Goal: Task Accomplishment & Management: Manage account settings

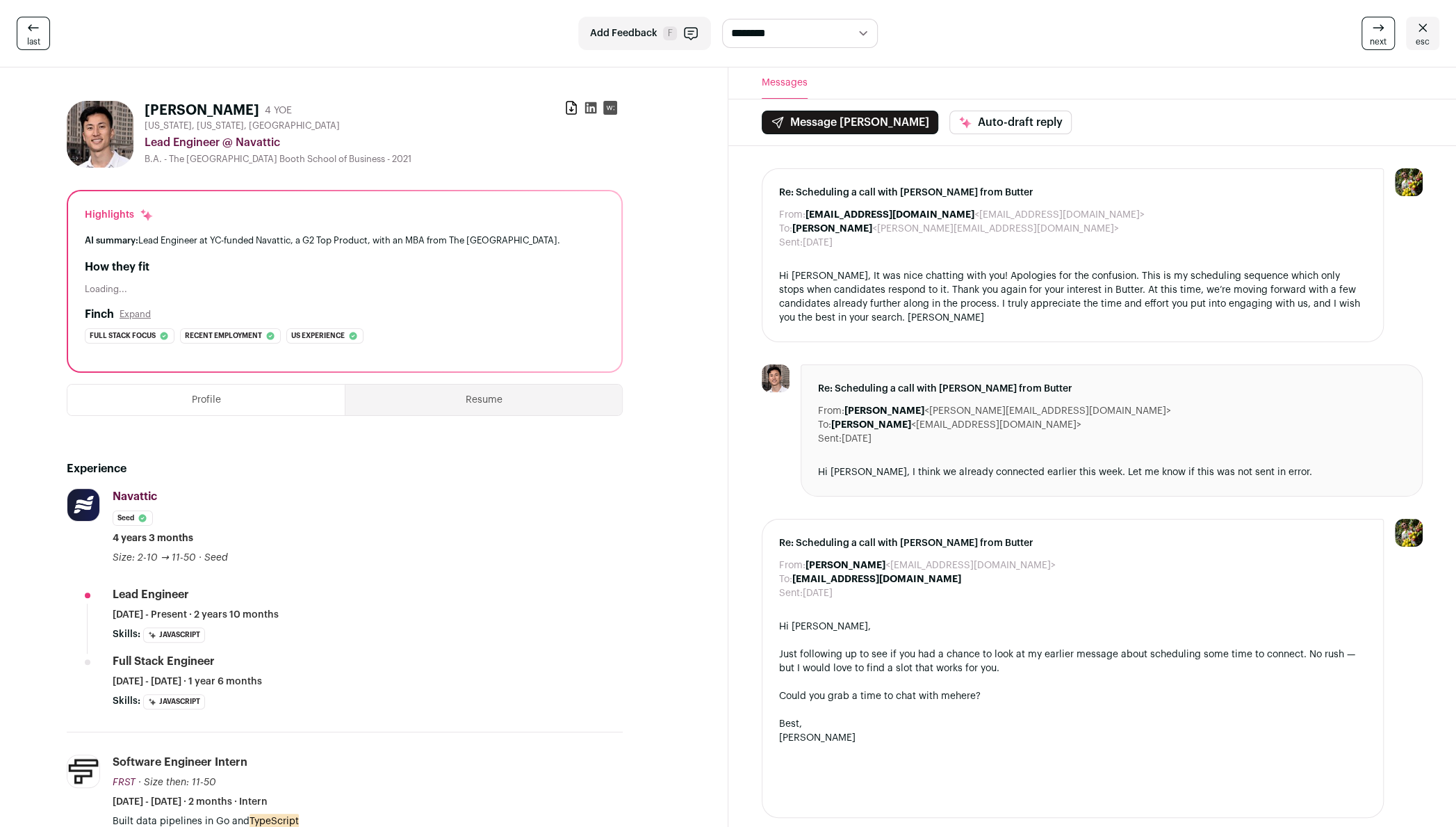
click at [1408, 32] on link "esc" at bounding box center [1423, 33] width 33 height 33
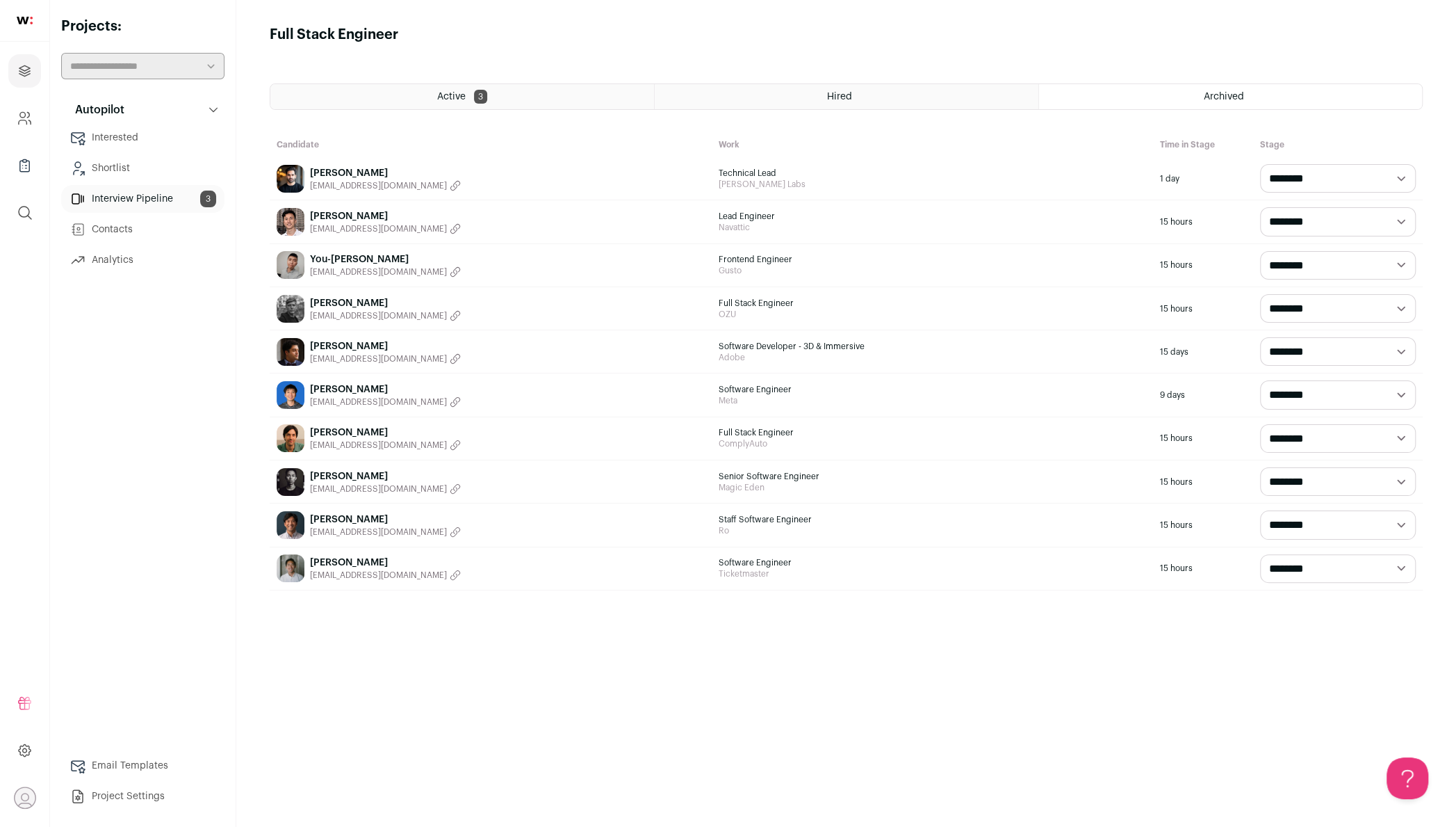
click at [875, 87] on div "Hired" at bounding box center [846, 97] width 383 height 25
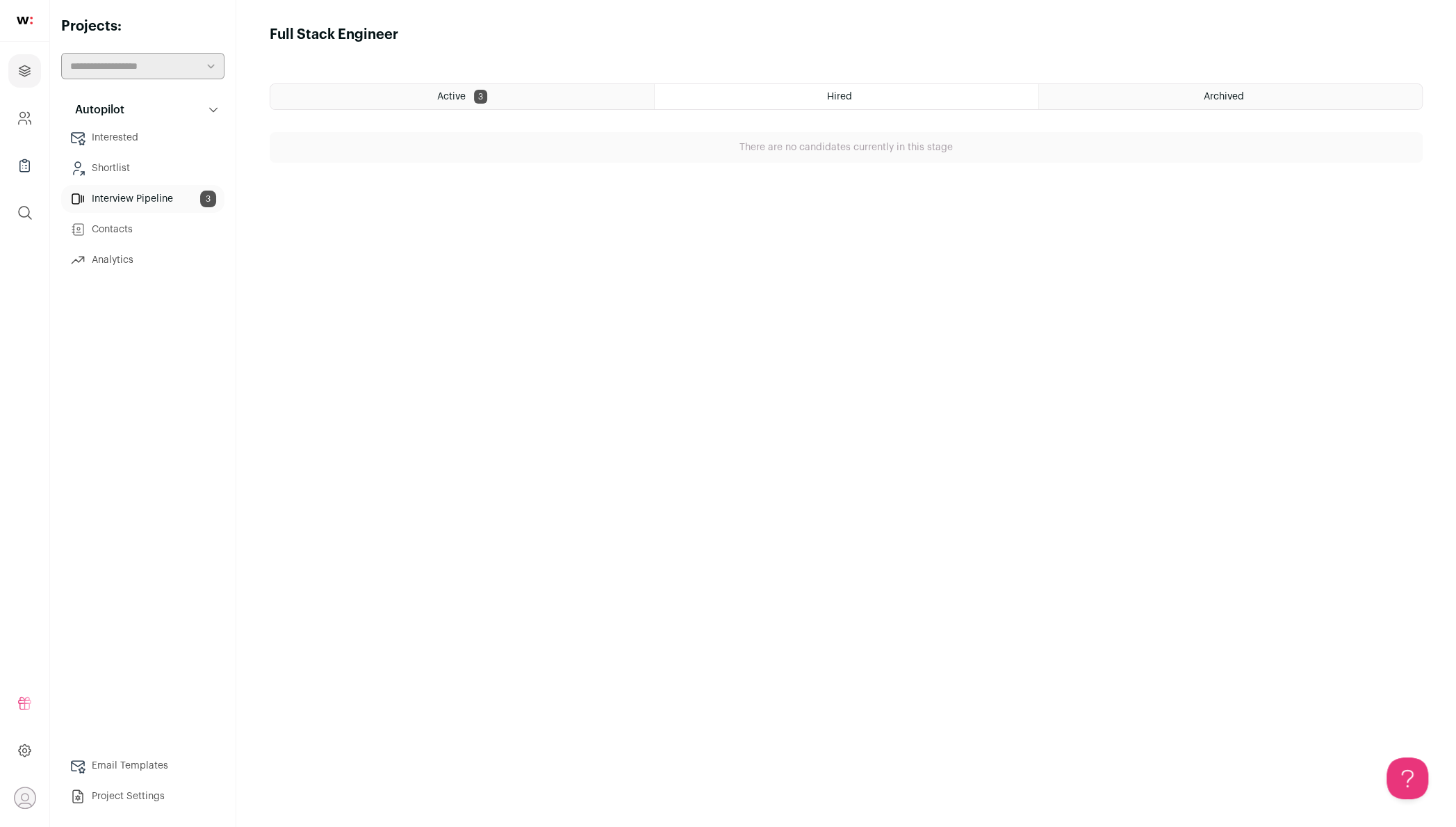
click at [590, 82] on main "Full Stack Engineer Active 3 Hired Archived There are no candidates currently i…" at bounding box center [846, 414] width 1220 height 827
click at [570, 96] on div "Active 3" at bounding box center [461, 97] width 383 height 25
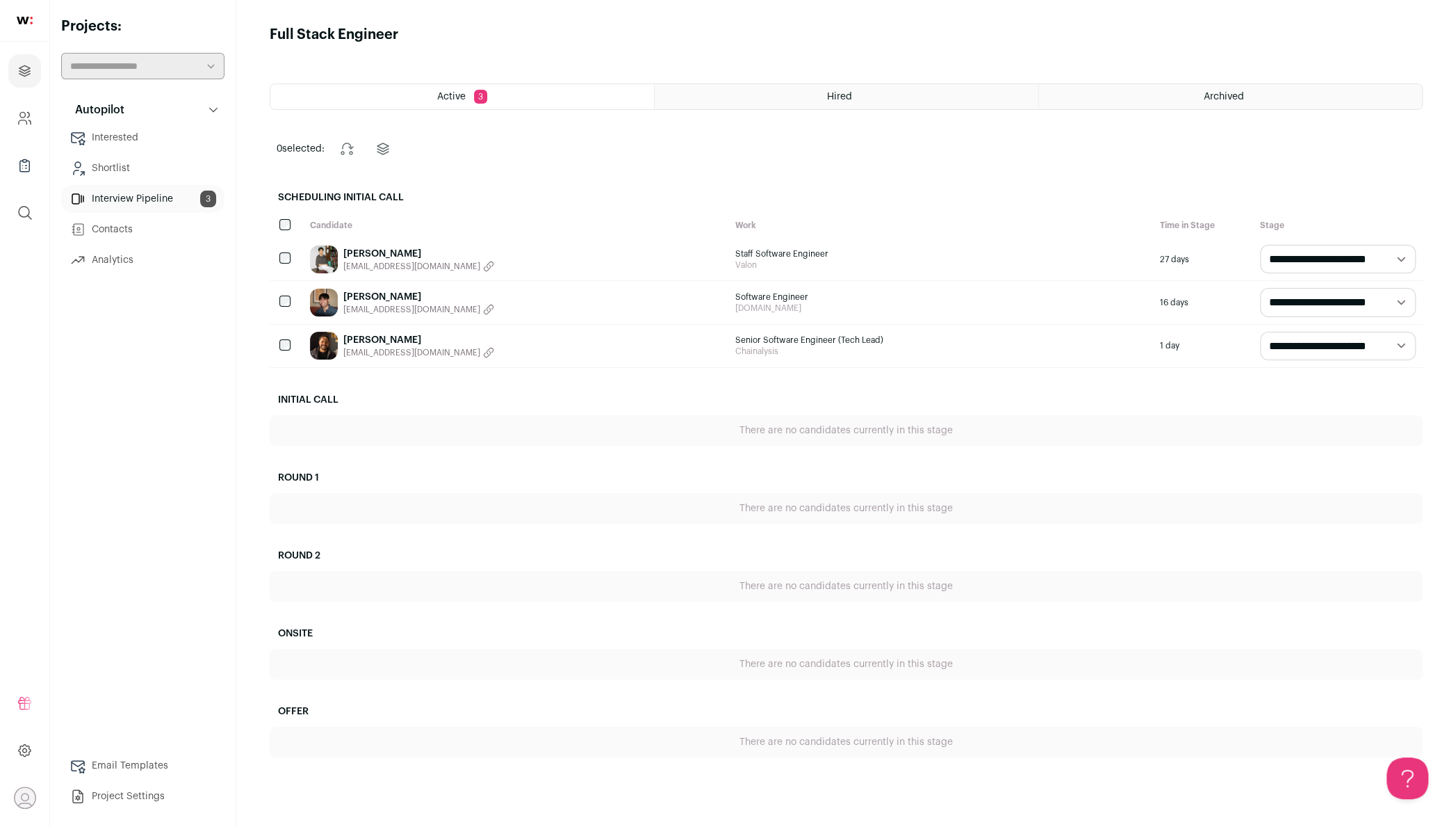
click at [112, 206] on link "Interview Pipeline 3" at bounding box center [143, 198] width 163 height 27
click at [135, 106] on button "Autopilot" at bounding box center [143, 109] width 163 height 27
click at [134, 105] on button "Autopilot" at bounding box center [143, 109] width 163 height 27
click at [121, 234] on link "Contacts" at bounding box center [143, 229] width 163 height 27
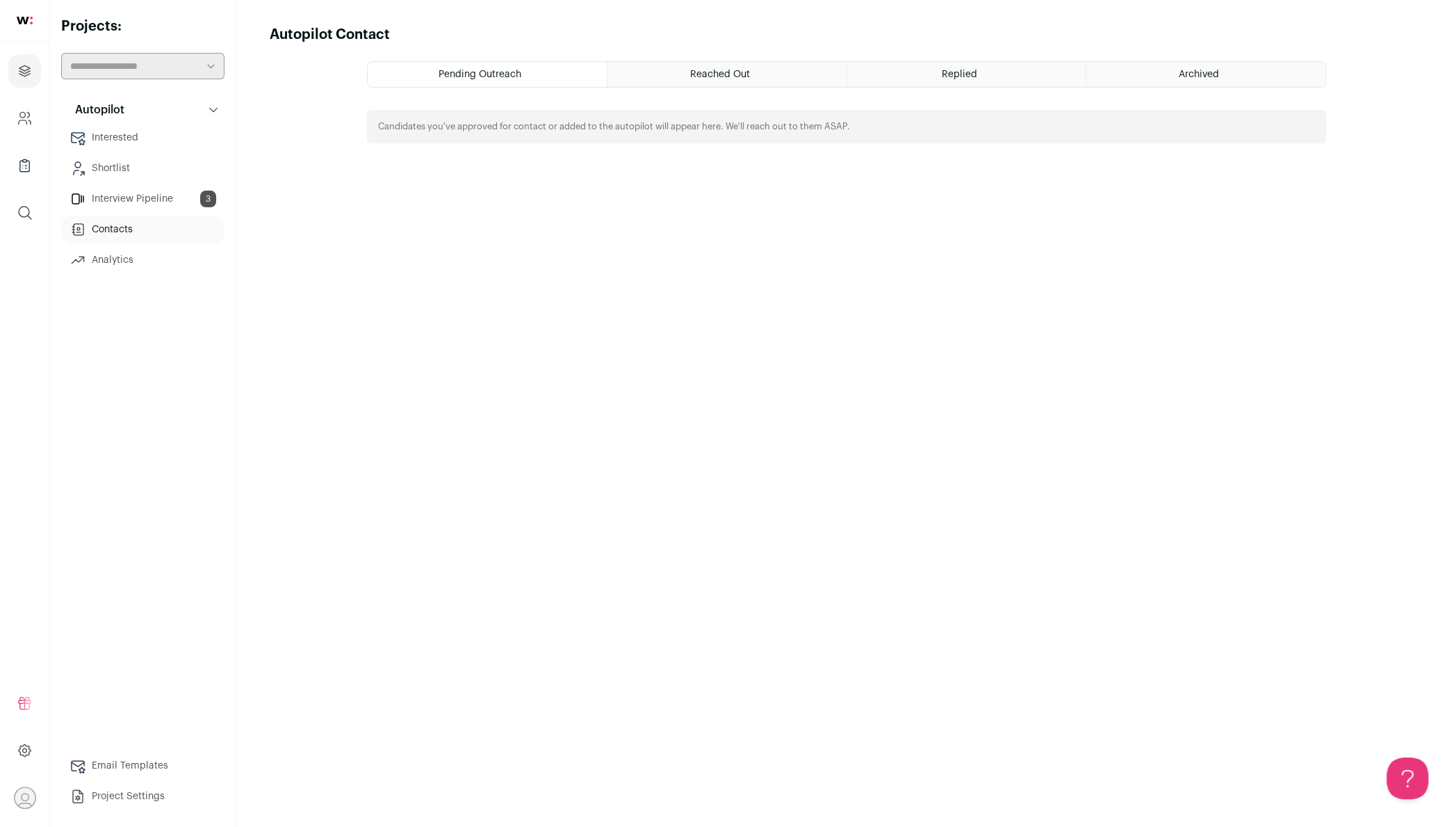
click at [696, 68] on div "Reached Out" at bounding box center [728, 74] width 239 height 25
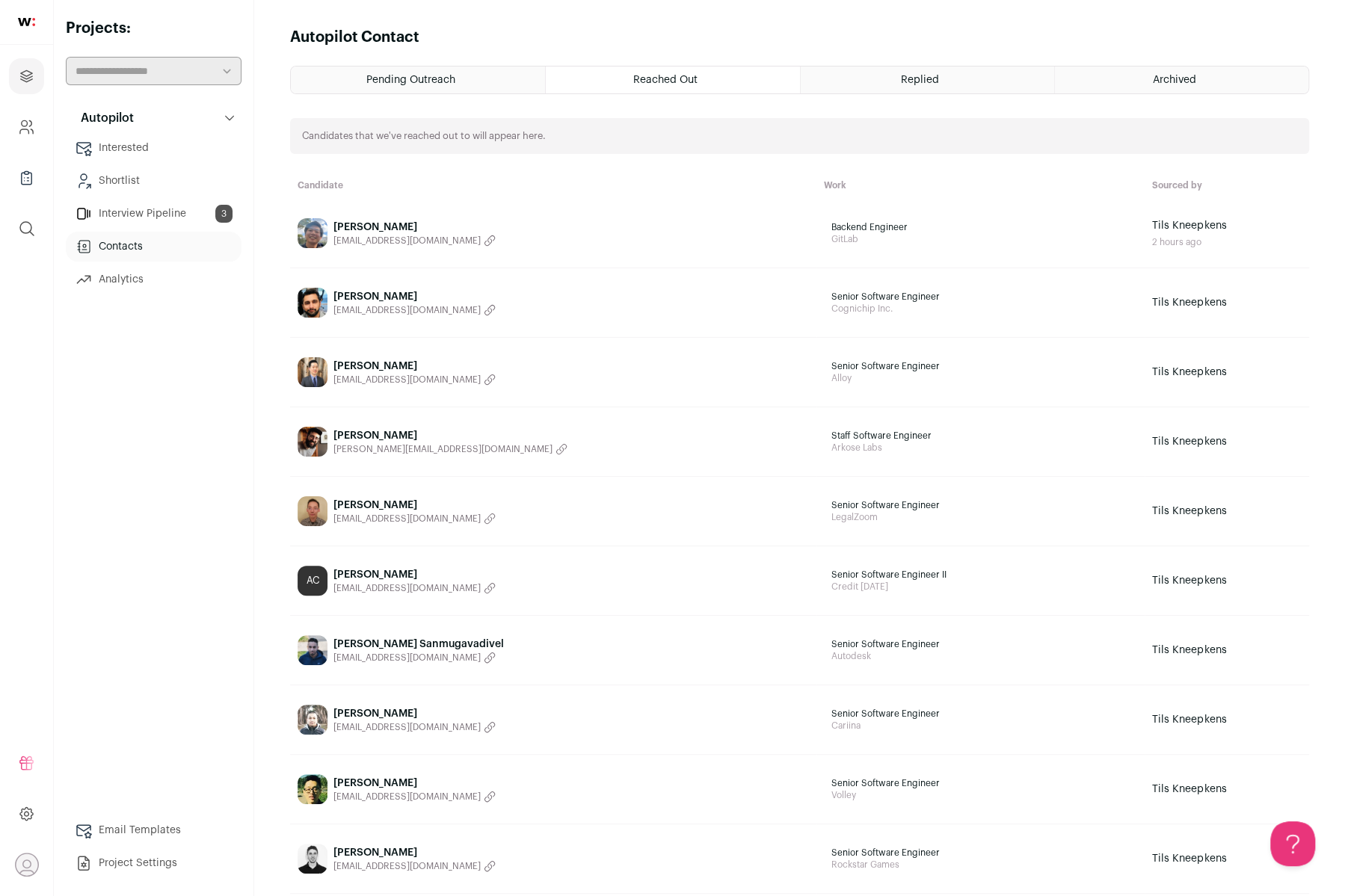
click at [554, 245] on link "[PERSON_NAME] [EMAIL_ADDRESS][DOMAIN_NAME]" at bounding box center [554, 232] width 512 height 30
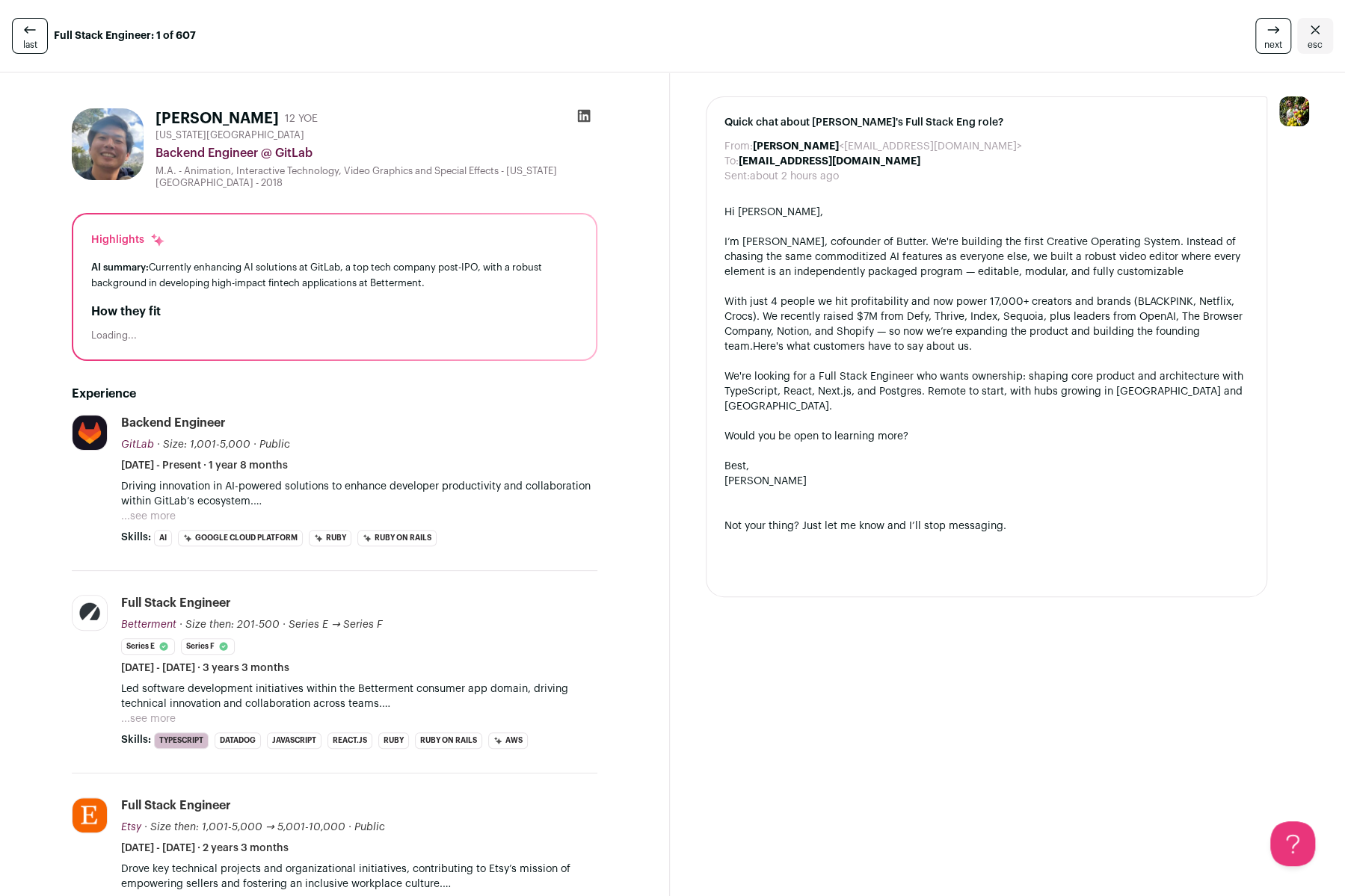
click at [29, 30] on icon at bounding box center [30, 30] width 18 height 18
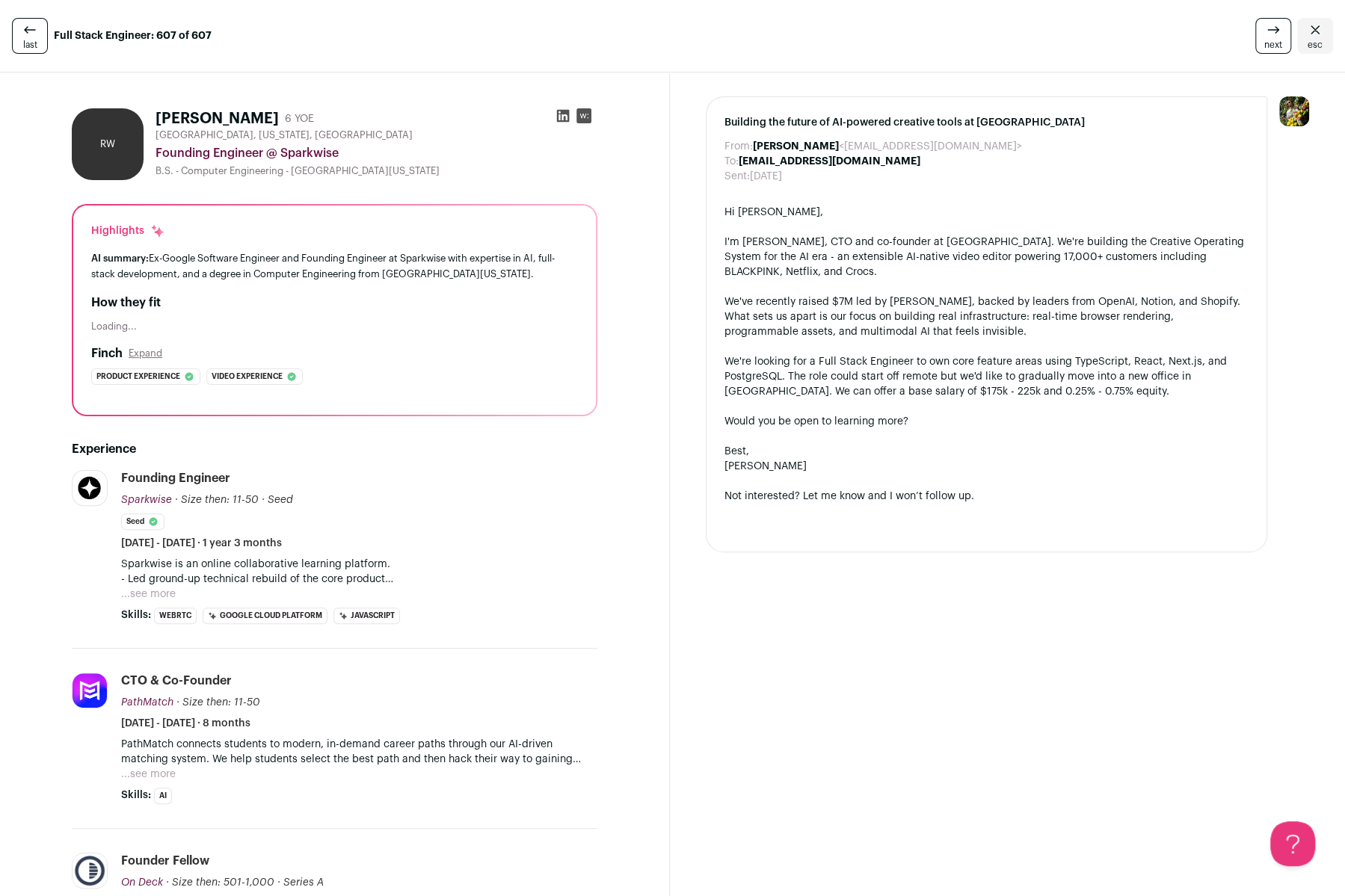
click at [34, 43] on span "last" at bounding box center [30, 44] width 14 height 12
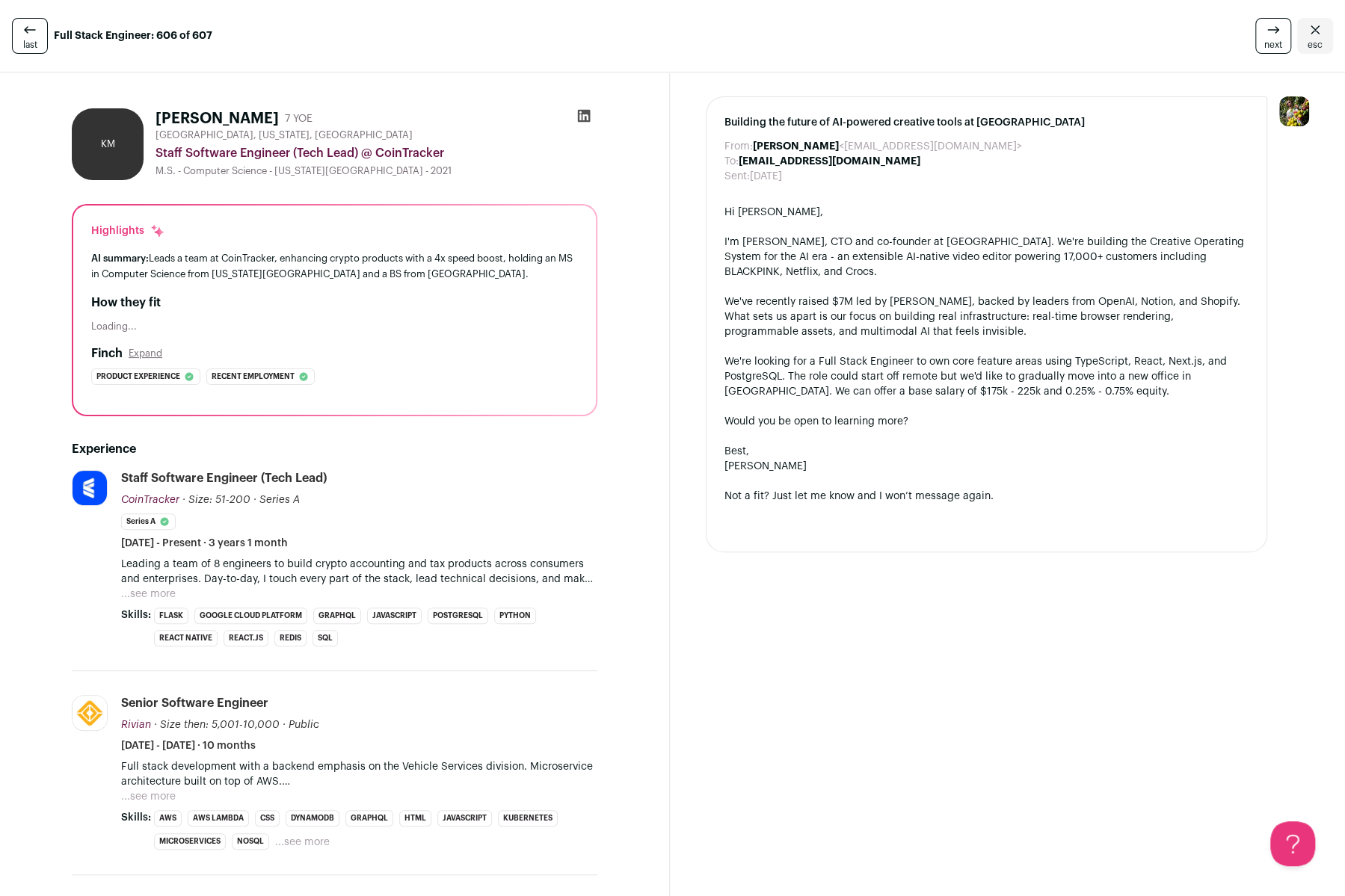
click at [1308, 37] on icon "Close" at bounding box center [1315, 30] width 18 height 18
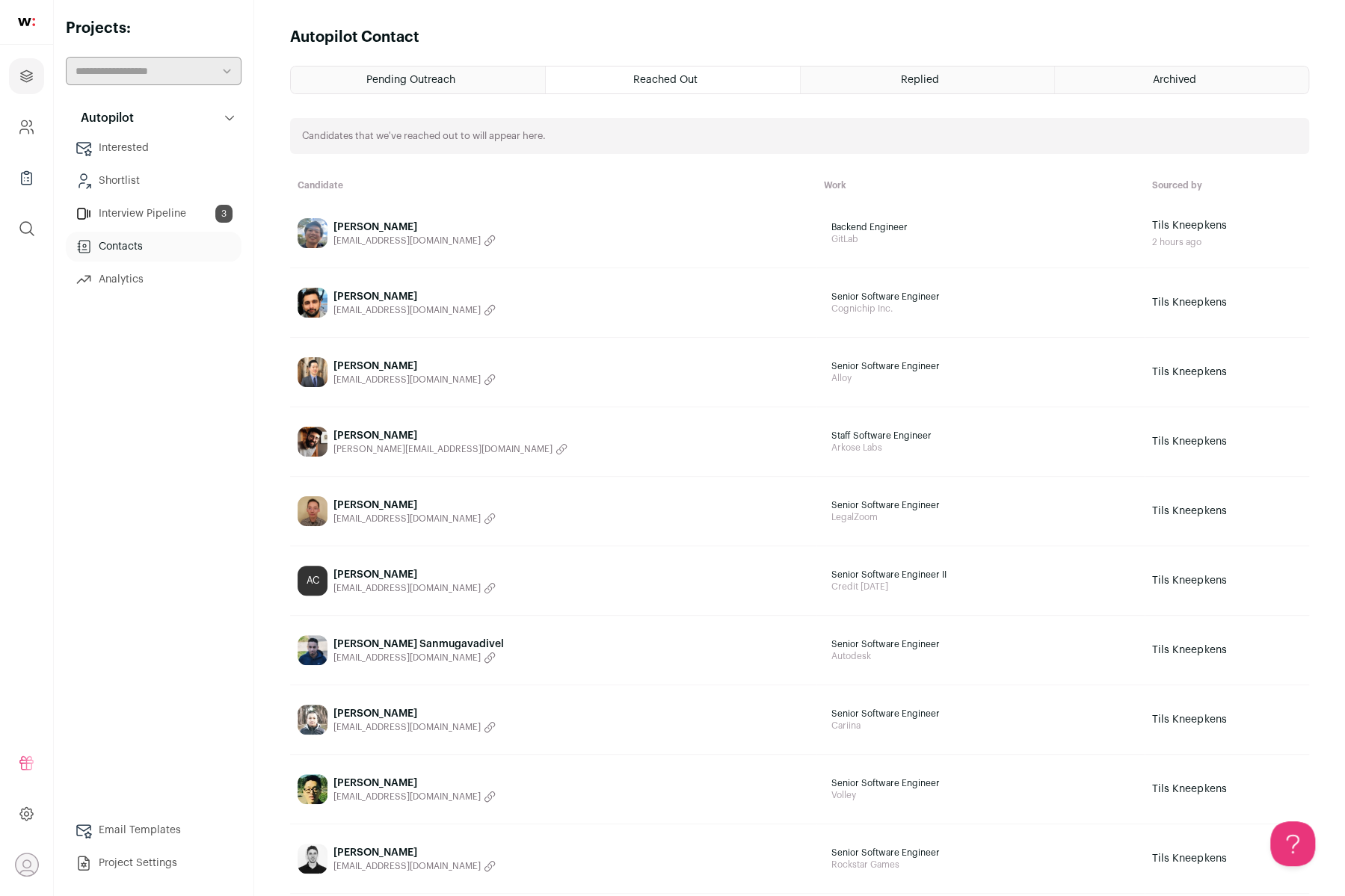
click at [646, 241] on link "[PERSON_NAME] [EMAIL_ADDRESS][DOMAIN_NAME]" at bounding box center [554, 232] width 512 height 30
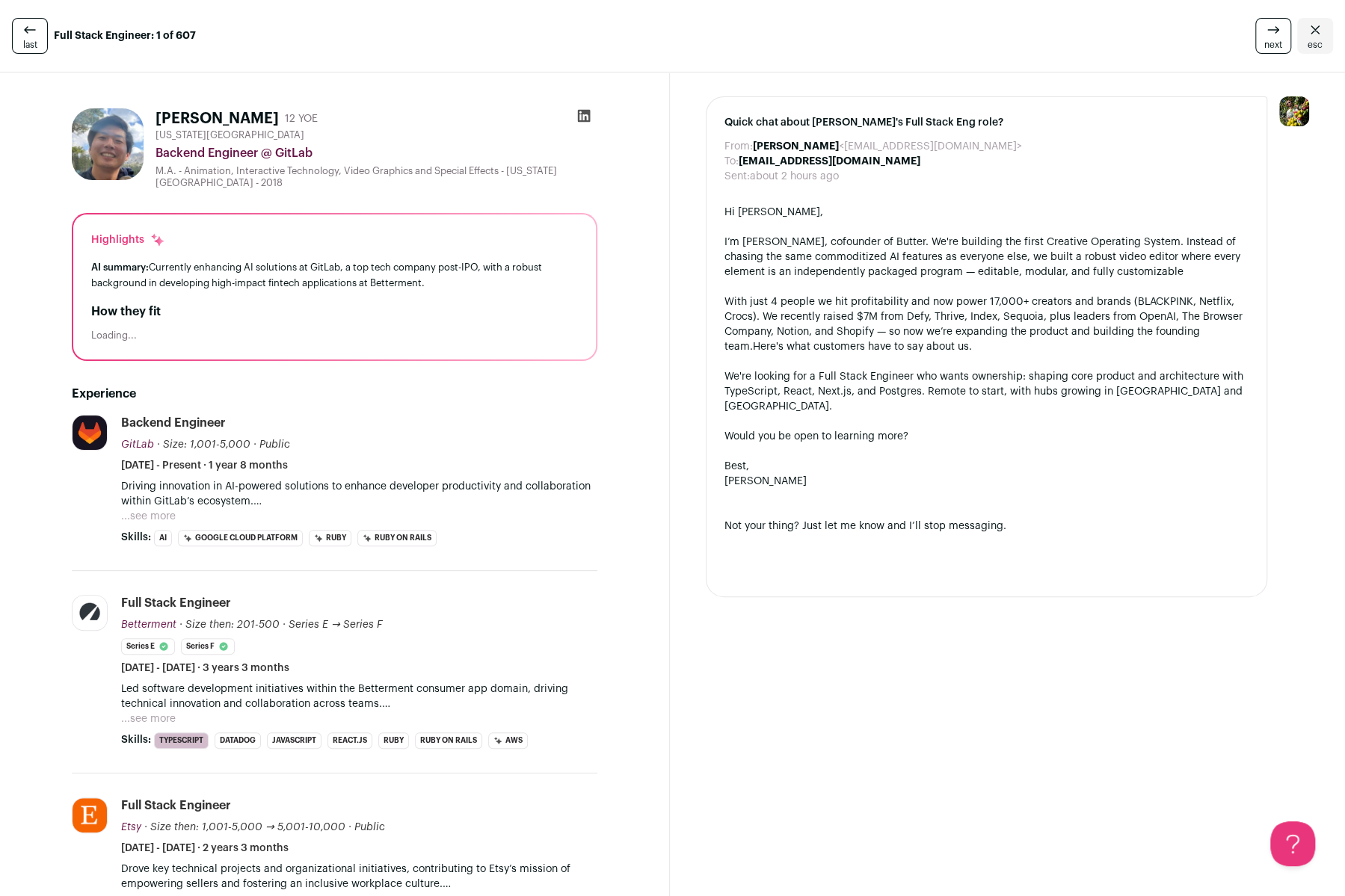
click at [33, 30] on icon at bounding box center [30, 30] width 18 height 18
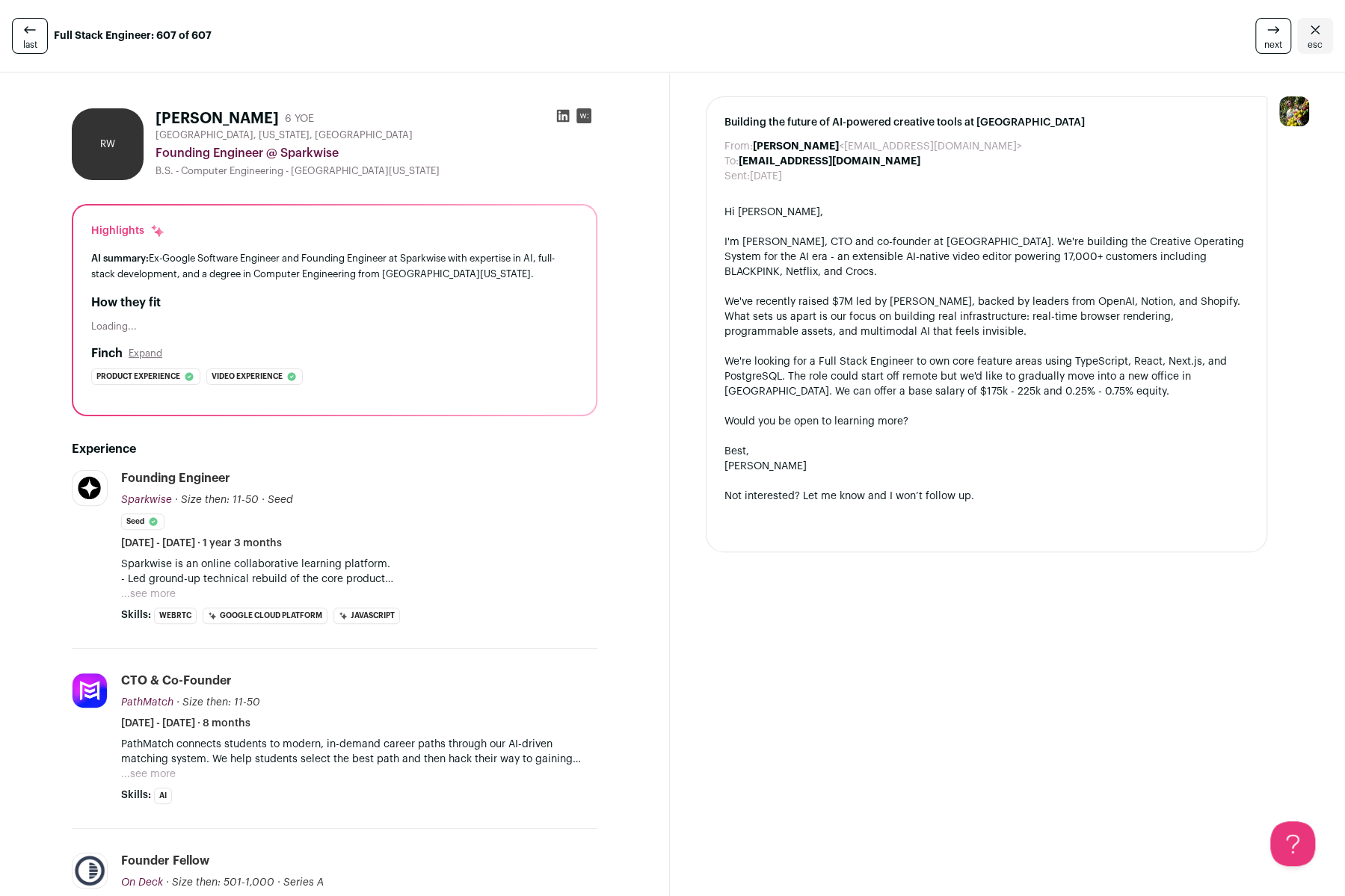
click at [508, 141] on div "San Francisco, California, United States Founding Engineer @ Sparkwise B.S. - C…" at bounding box center [376, 154] width 442 height 48
click at [422, 508] on div "Founding Engineer Sparkwise Sparkwise sparkwise.co Add to company list Public /…" at bounding box center [359, 511] width 476 height 80
click at [45, 38] on link "last" at bounding box center [30, 36] width 36 height 36
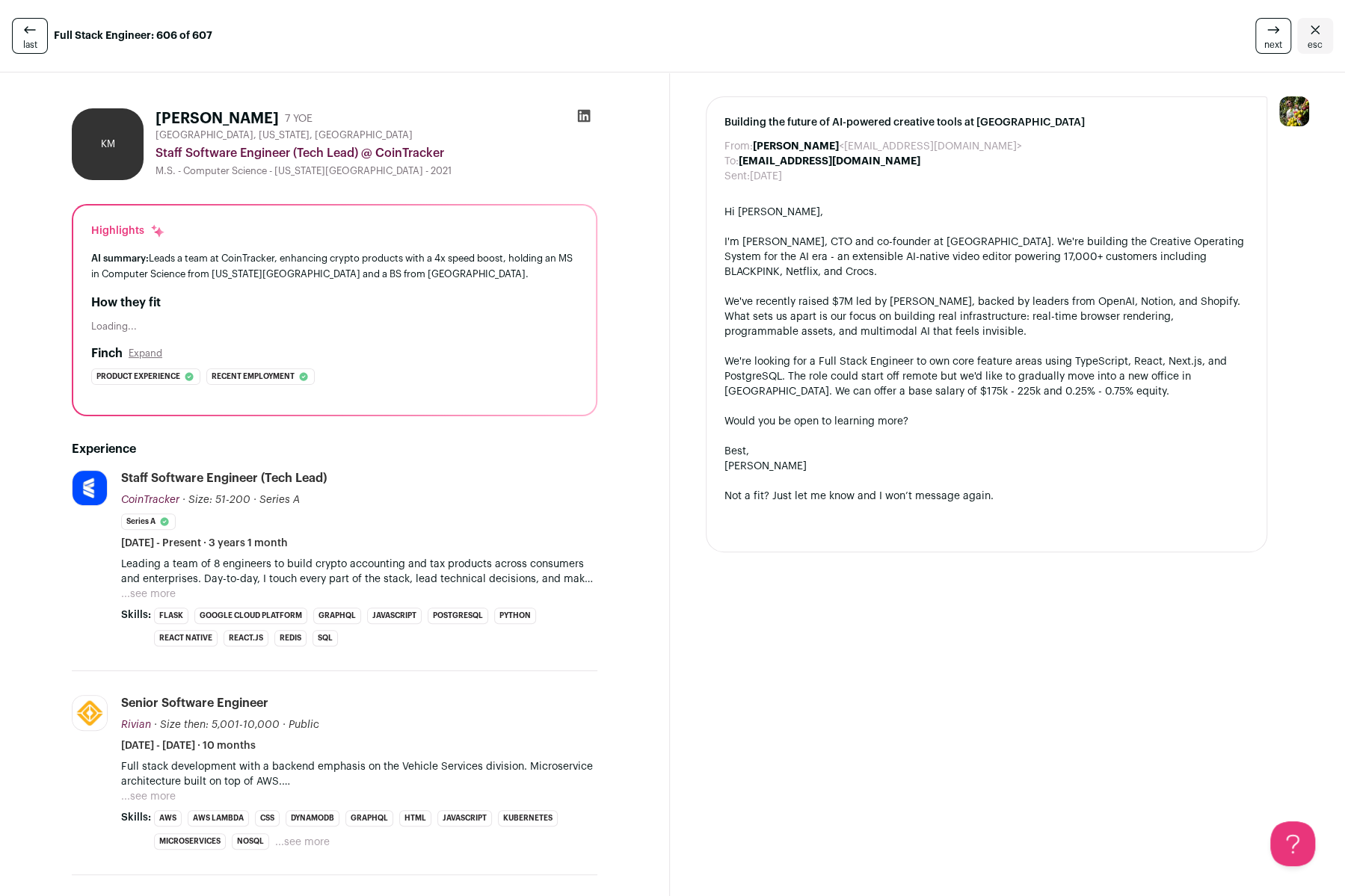
click at [1324, 22] on icon "Close" at bounding box center [1315, 30] width 18 height 18
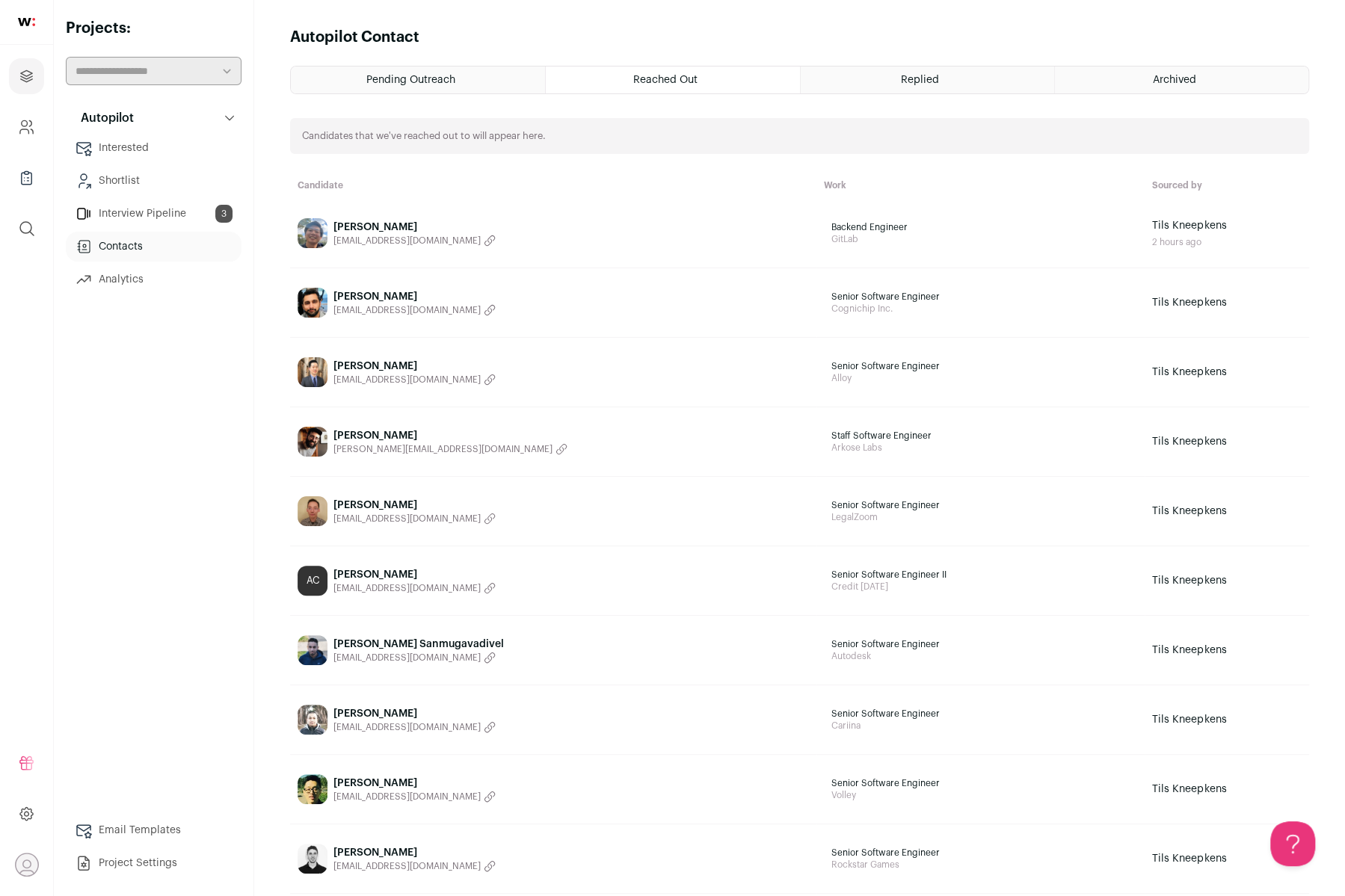
click at [506, 521] on link "Timothy Pan timothypan55@gmail.com" at bounding box center [554, 511] width 512 height 30
